Goal: Use online tool/utility: Utilize a website feature to perform a specific function

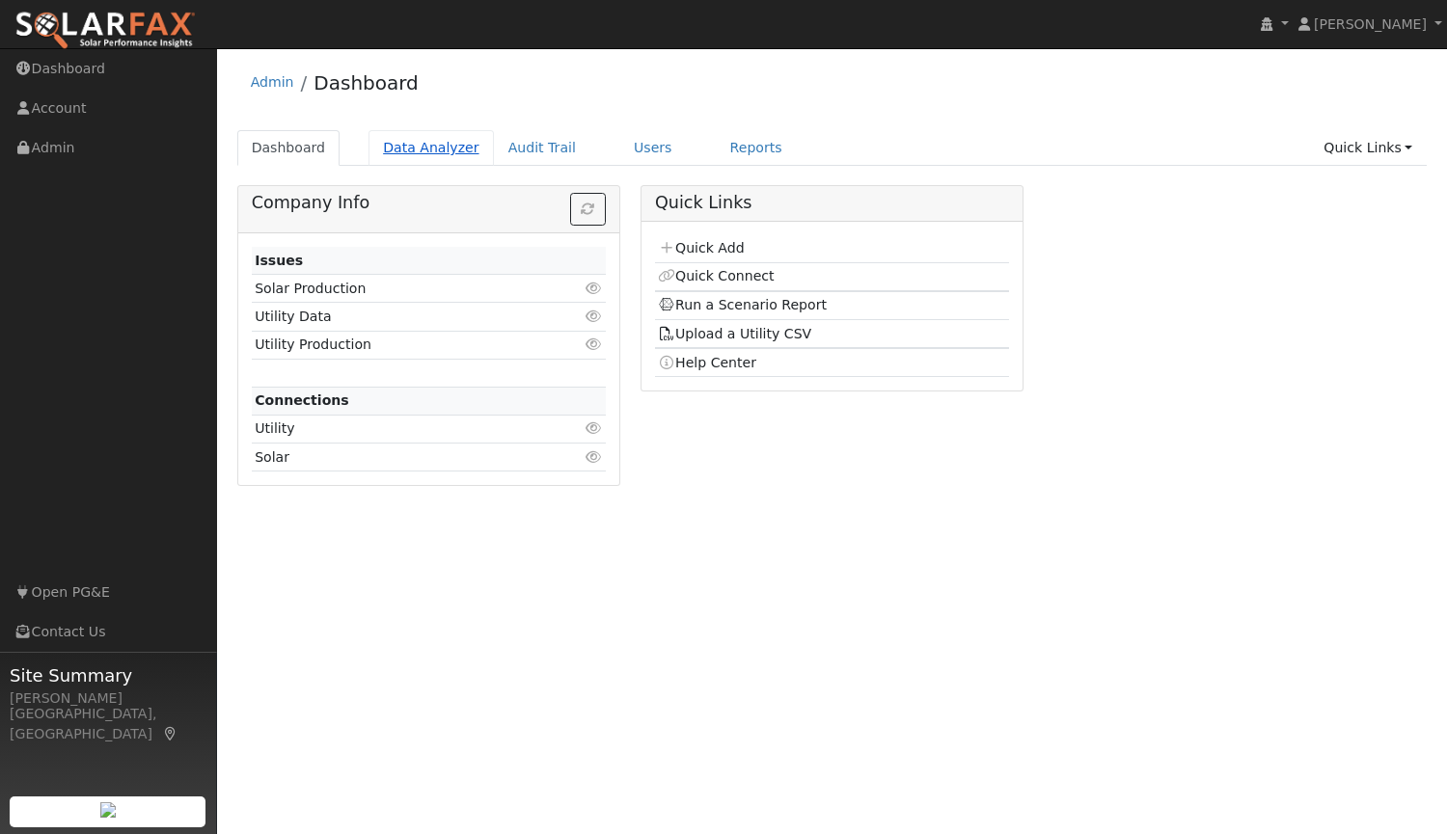
click at [411, 151] on link "Data Analyzer" at bounding box center [431, 148] width 125 height 36
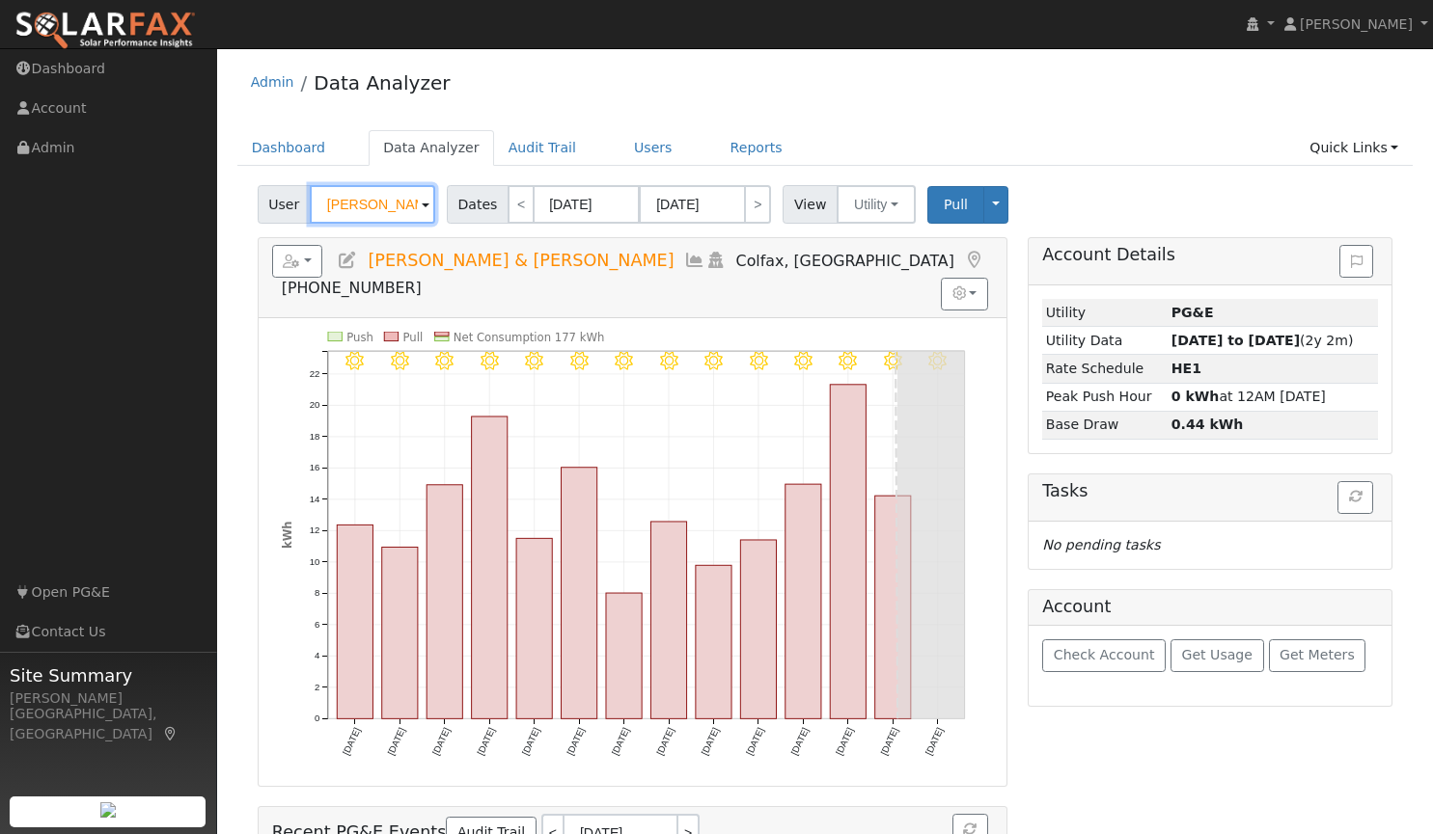
click at [405, 209] on input "John & Kathy Brown" at bounding box center [372, 204] width 125 height 39
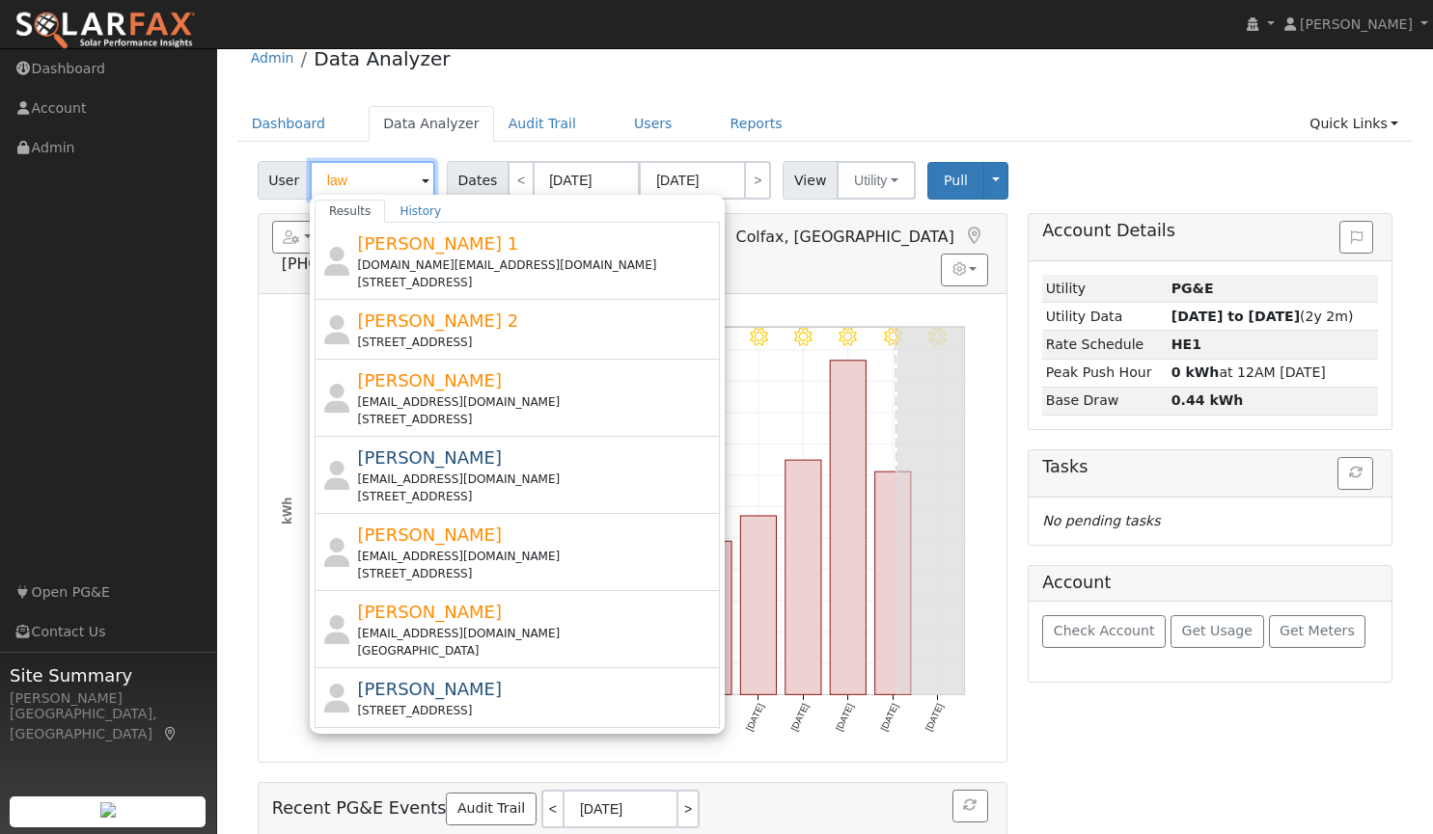
click at [366, 183] on input "law" at bounding box center [372, 180] width 125 height 39
type input "l"
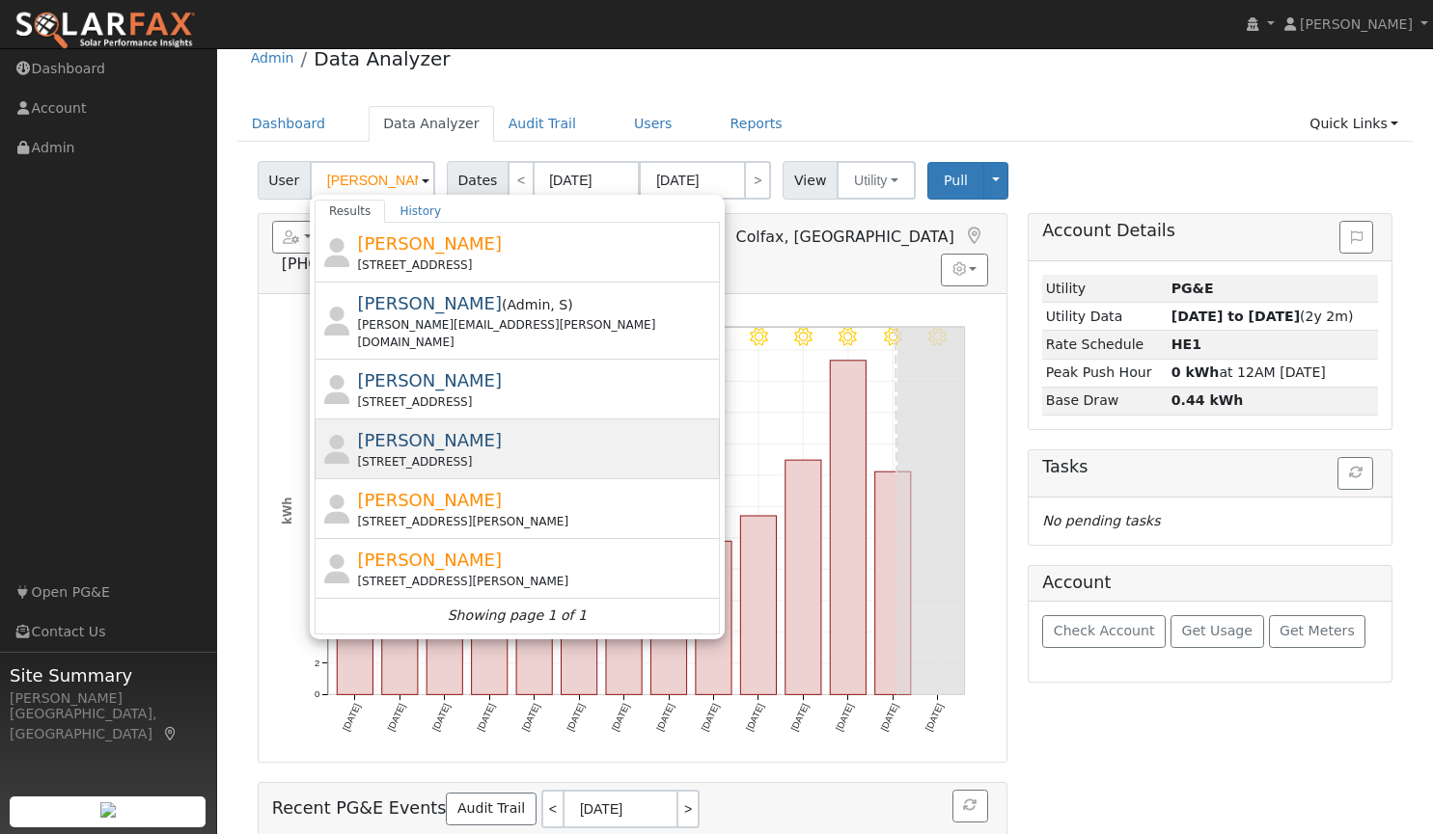
click at [426, 427] on div "Jon Law 534 Park Avenue, Yuba City, CA 95991" at bounding box center [536, 448] width 358 height 43
type input "[PERSON_NAME]"
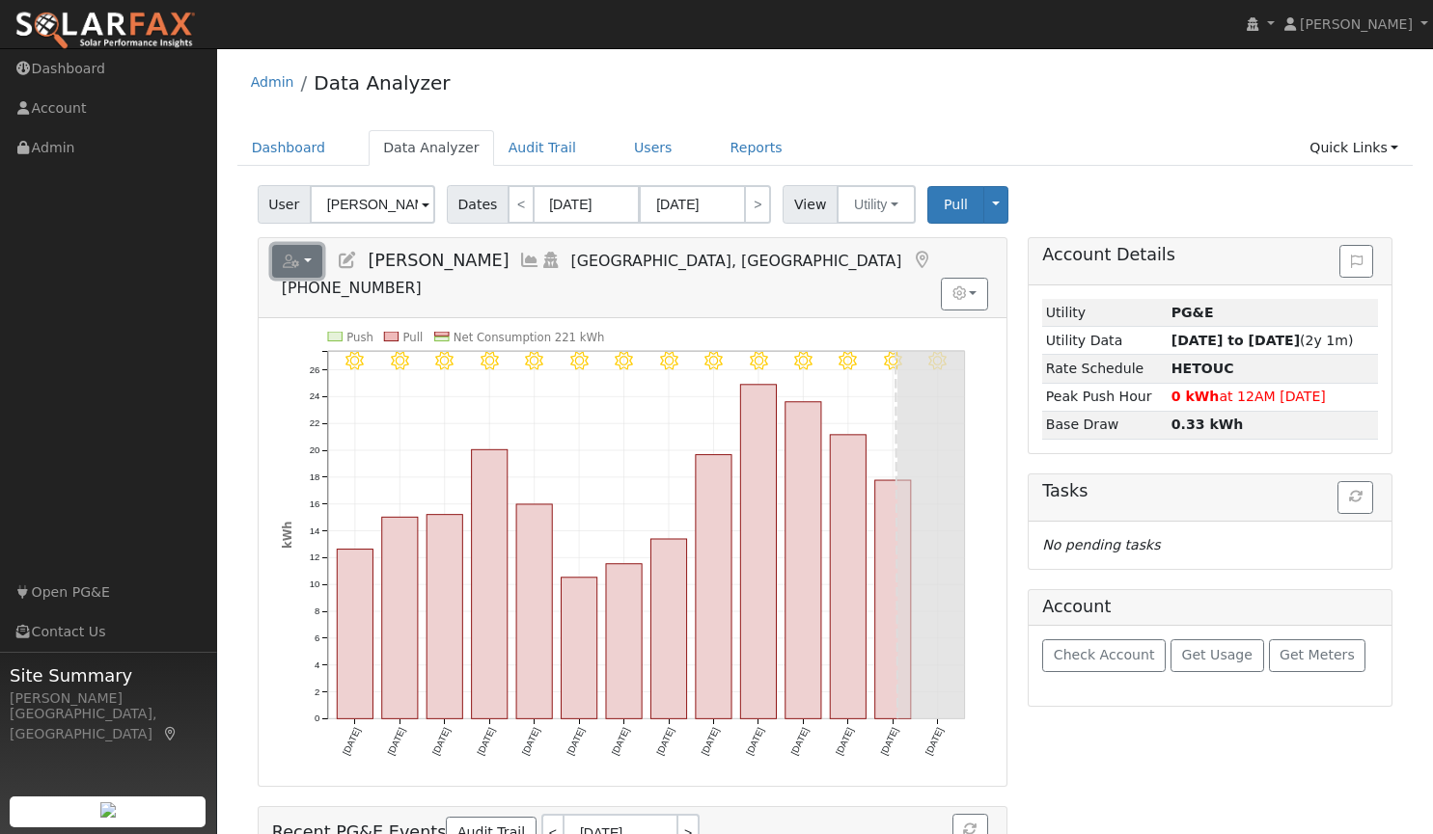
click at [312, 256] on button "button" at bounding box center [297, 261] width 51 height 33
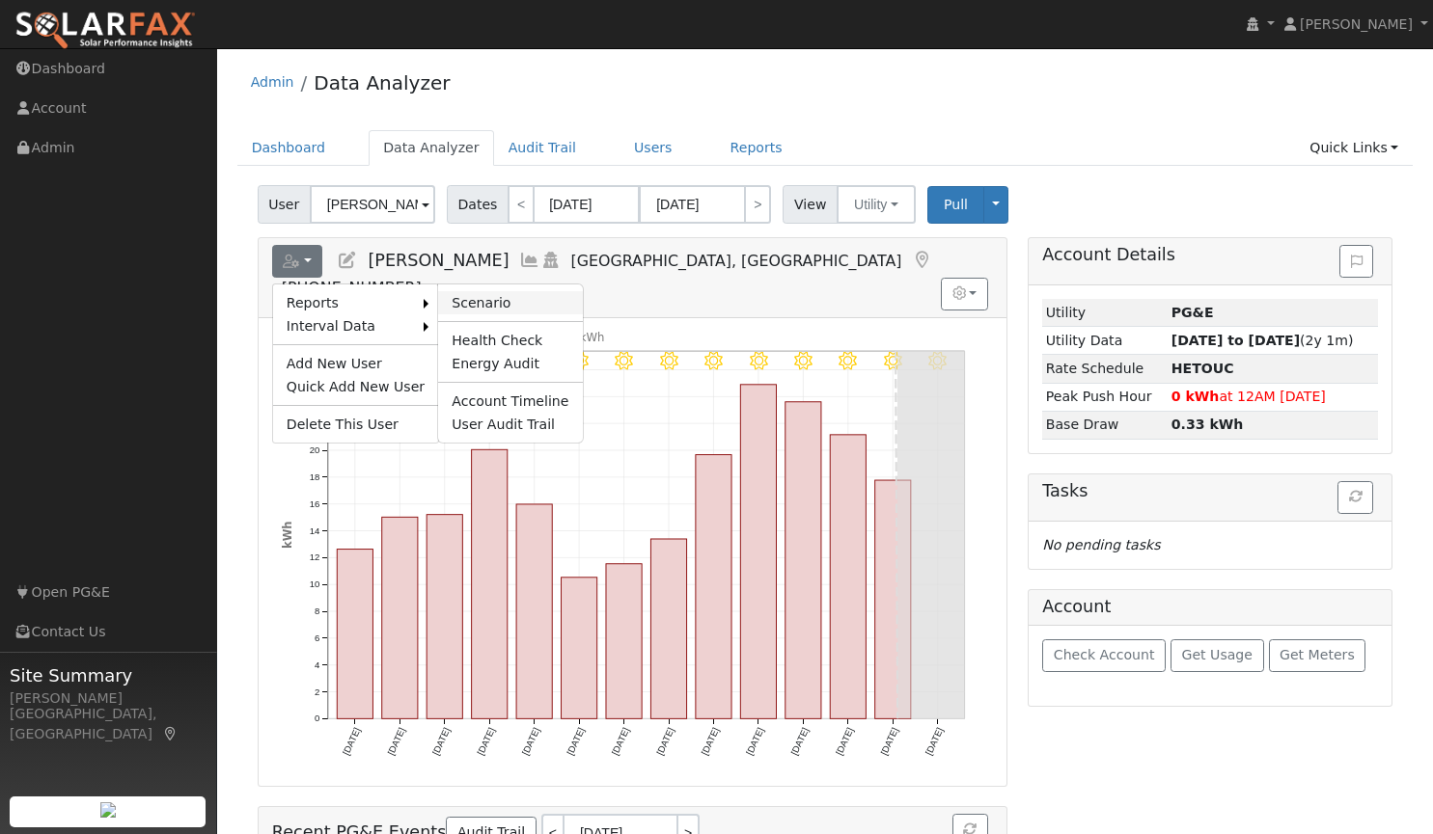
click at [460, 303] on link "Scenario" at bounding box center [510, 302] width 144 height 23
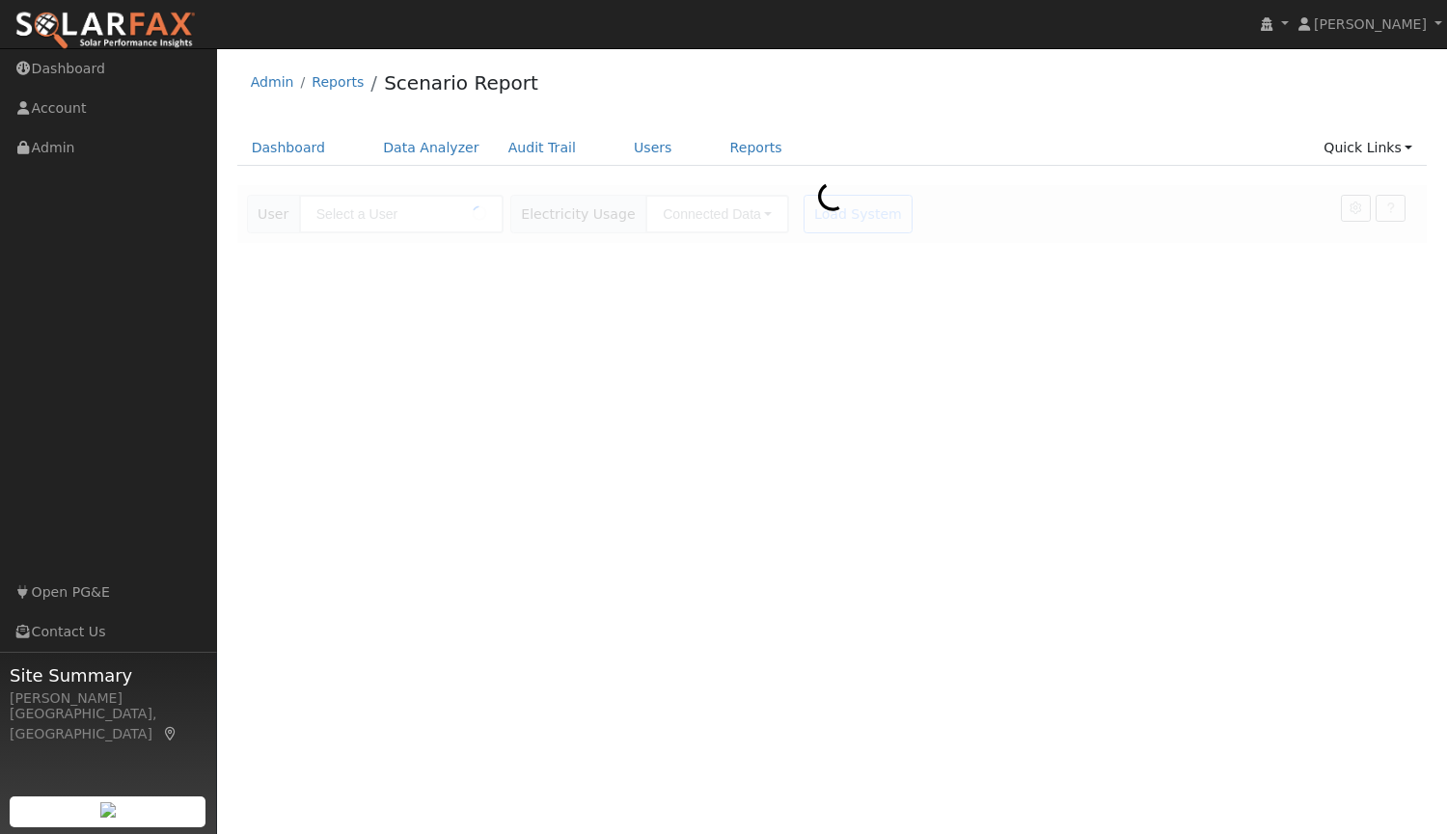
type input "[PERSON_NAME]"
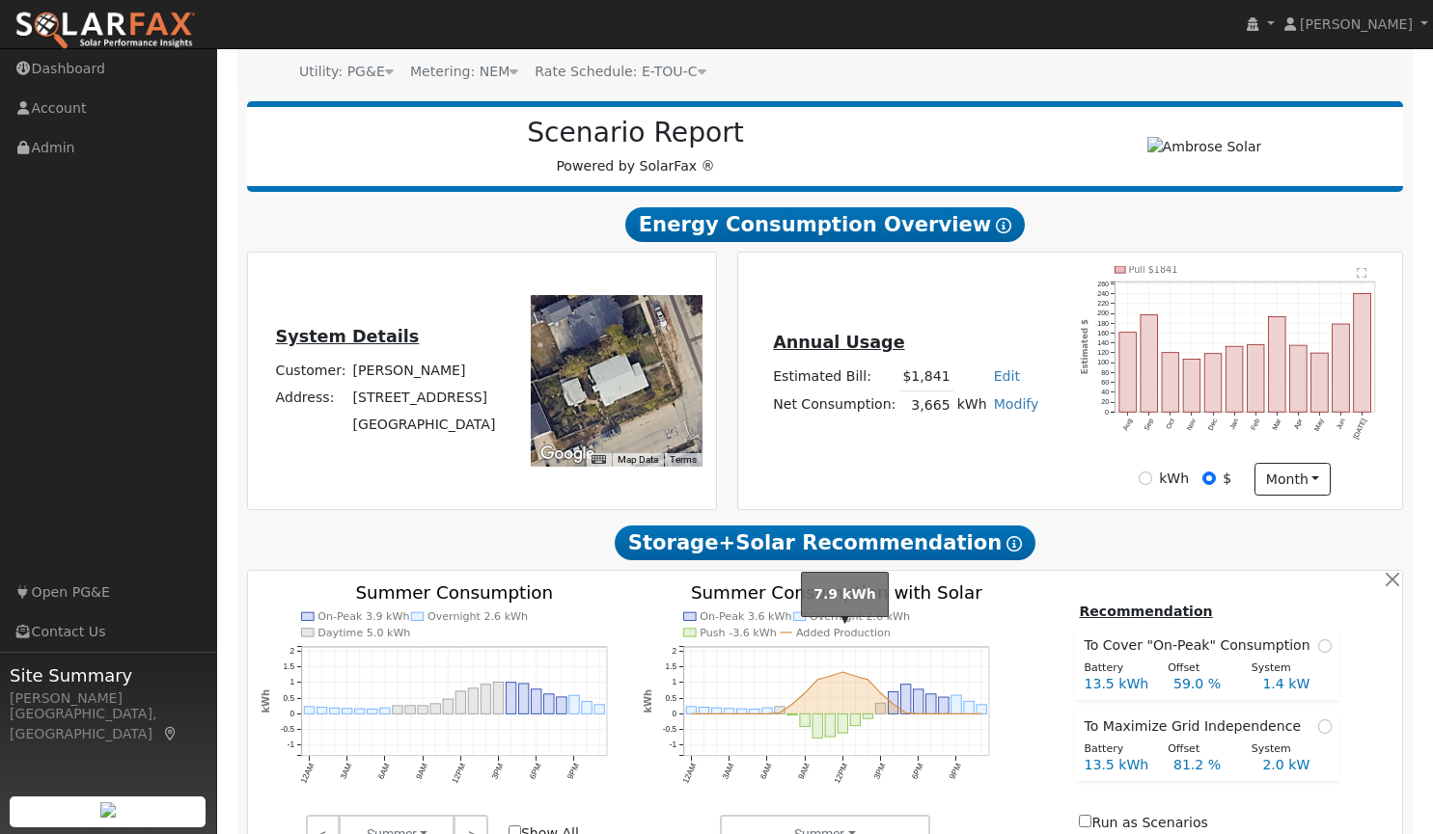
scroll to position [191, 0]
